Goal: Task Accomplishment & Management: Use online tool/utility

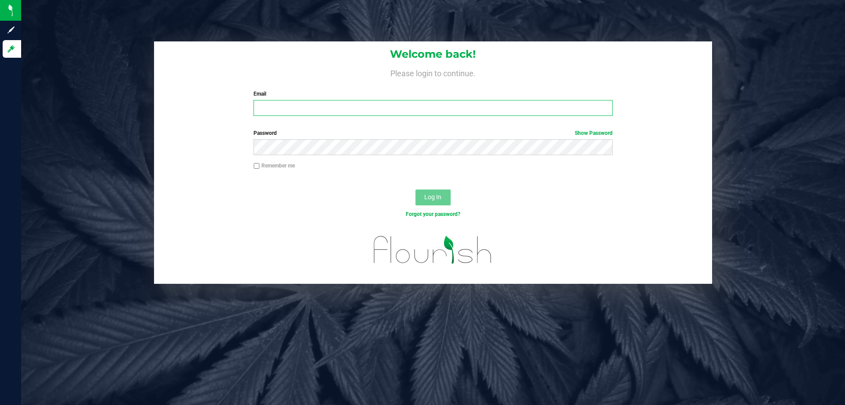
click at [355, 101] on input "Email" at bounding box center [433, 108] width 359 height 16
type input "[EMAIL_ADDRESS][DOMAIN_NAME]"
click at [416, 189] on button "Log In" at bounding box center [433, 197] width 35 height 16
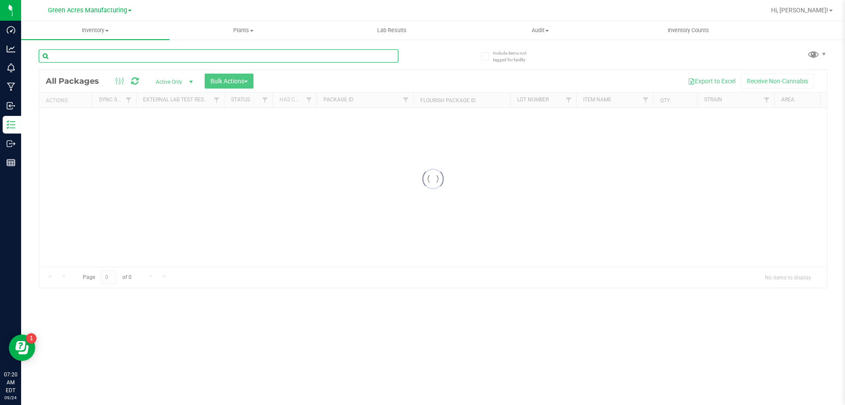
click at [144, 55] on input "text" at bounding box center [219, 55] width 360 height 13
type input "0146627295496170"
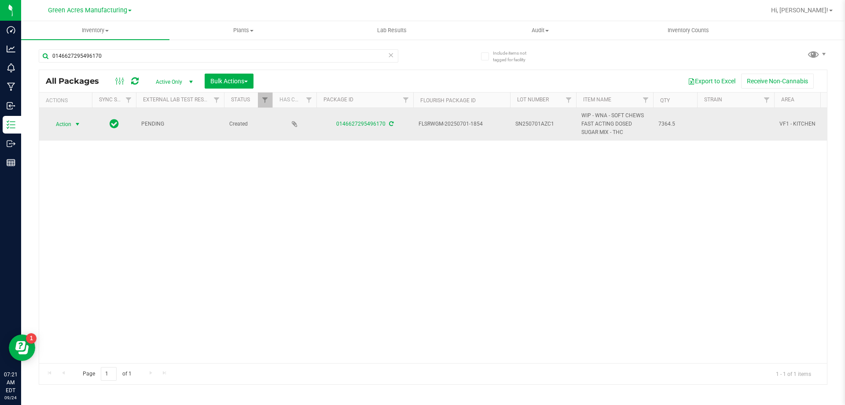
click at [60, 119] on span "Action" at bounding box center [60, 124] width 24 height 12
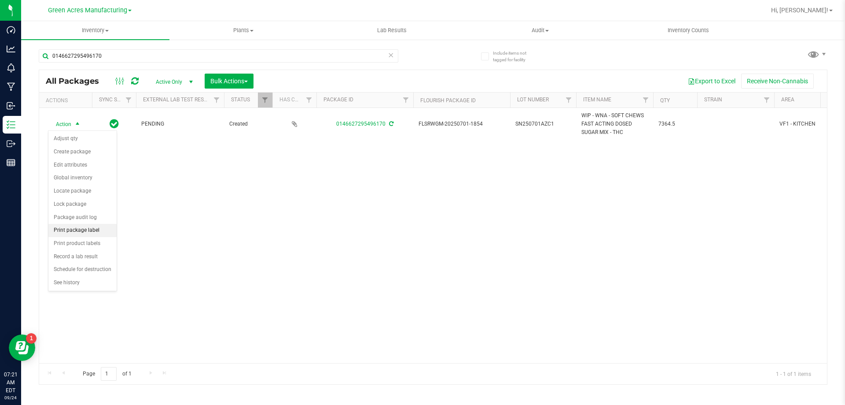
click at [84, 230] on li "Print package label" at bounding box center [82, 230] width 68 height 13
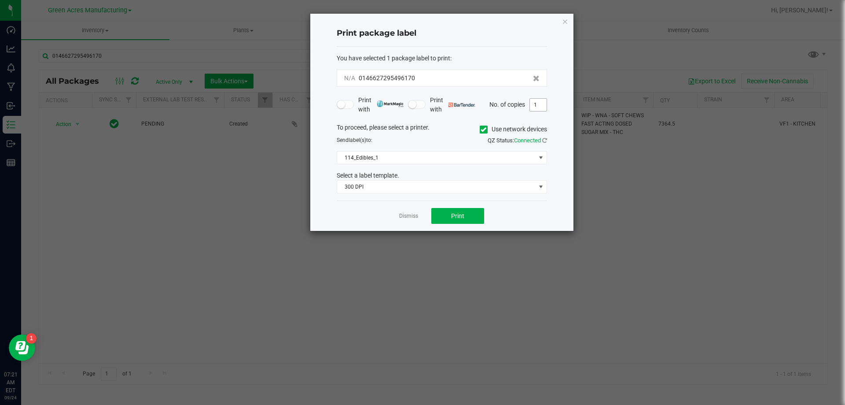
click at [544, 107] on input "1" at bounding box center [538, 105] width 17 height 12
type input "2"
click at [448, 218] on button "Print" at bounding box center [458, 216] width 53 height 16
click at [402, 215] on link "Dismiss" at bounding box center [408, 215] width 19 height 7
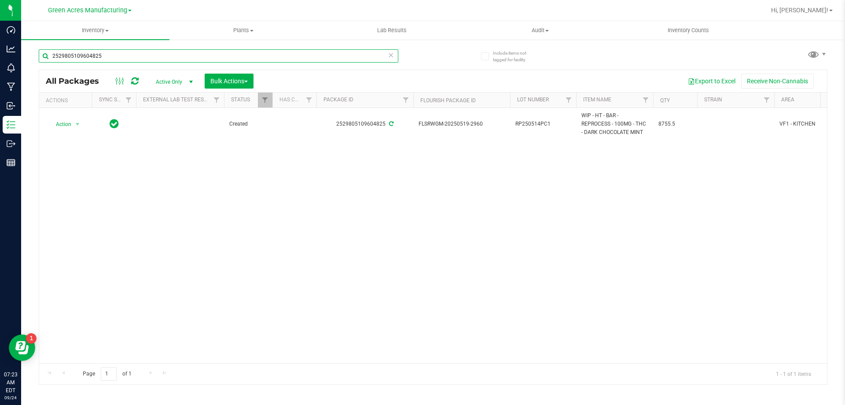
drag, startPoint x: 118, startPoint y: 55, endPoint x: 29, endPoint y: 58, distance: 89.0
click at [29, 58] on div "Include items not tagged for facility 2529805109604825 All Packages Active Only…" at bounding box center [433, 173] width 824 height 269
type input "1093613927070458"
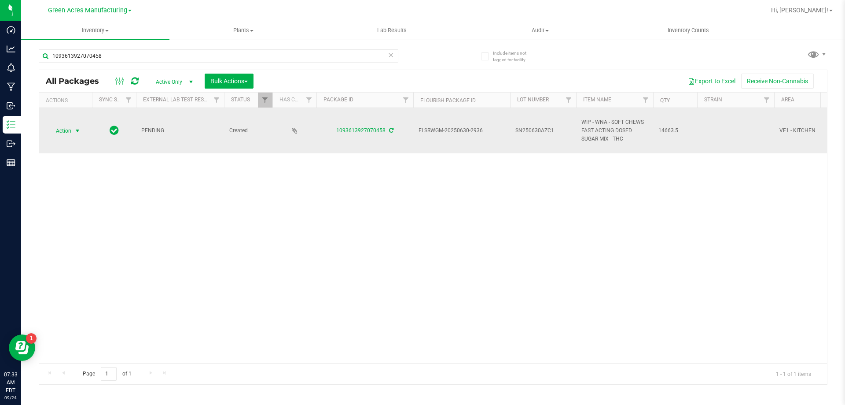
click at [79, 129] on span "select" at bounding box center [77, 130] width 7 height 7
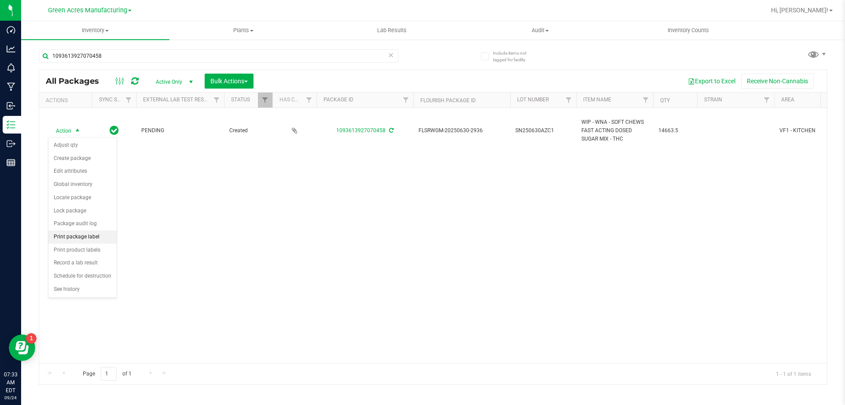
click at [83, 239] on li "Print package label" at bounding box center [82, 236] width 68 height 13
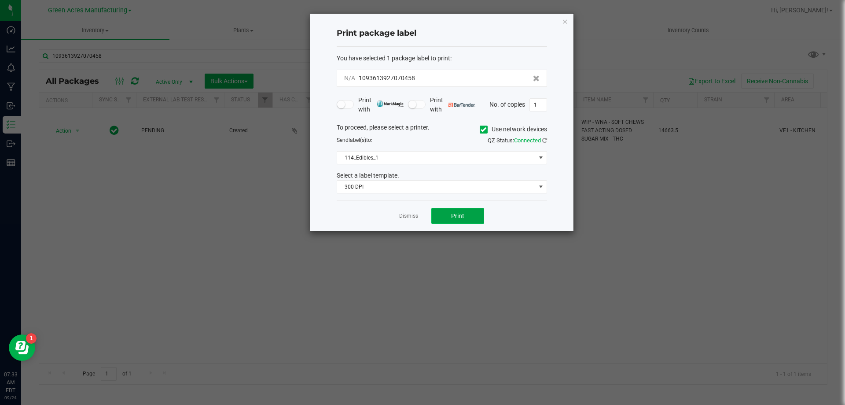
click at [452, 217] on span "Print" at bounding box center [457, 215] width 13 height 7
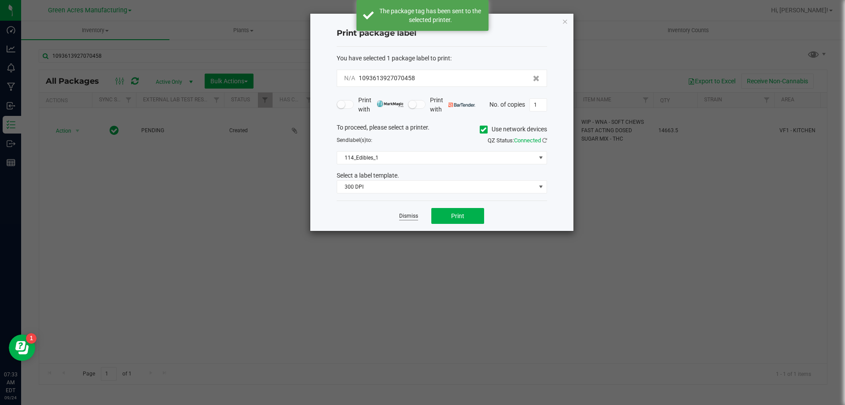
click at [410, 213] on link "Dismiss" at bounding box center [408, 215] width 19 height 7
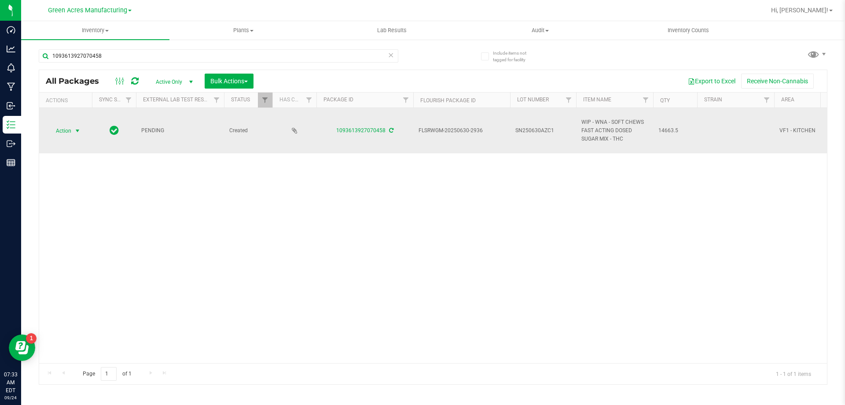
click at [61, 129] on span "Action" at bounding box center [60, 131] width 24 height 12
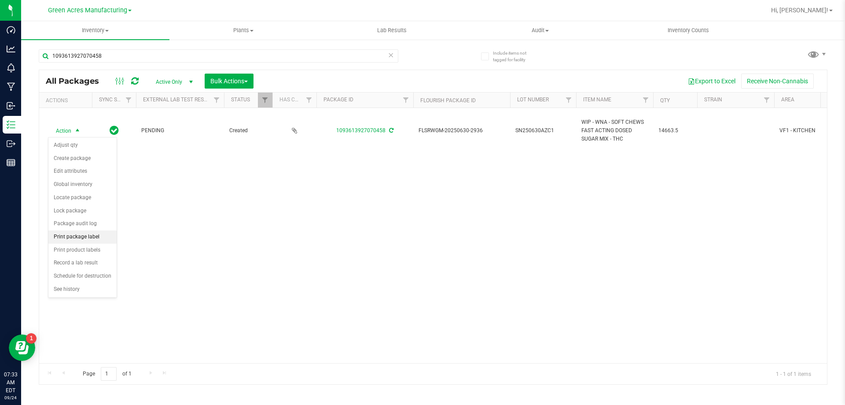
click at [79, 237] on li "Print package label" at bounding box center [82, 236] width 68 height 13
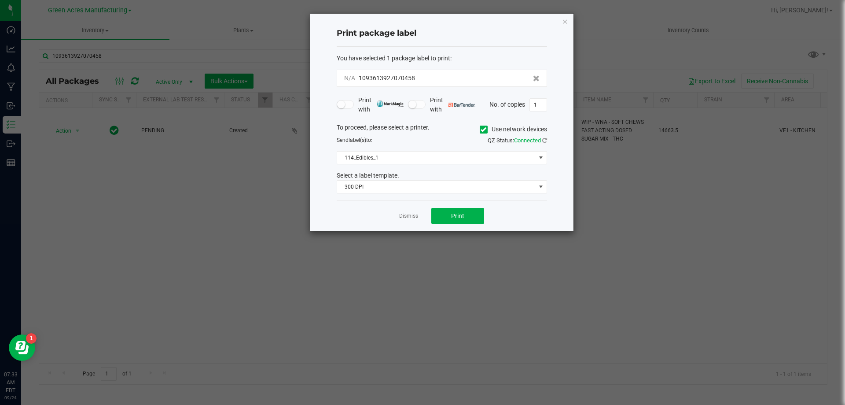
click at [549, 105] on div "Print package label You have selected 1 package label to print : N/A 1093613927…" at bounding box center [441, 122] width 263 height 217
click at [541, 105] on input "1" at bounding box center [538, 105] width 17 height 12
type input "3"
click at [453, 217] on span "Print" at bounding box center [457, 215] width 13 height 7
click at [411, 216] on link "Dismiss" at bounding box center [408, 215] width 19 height 7
